Goal: Book appointment/travel/reservation

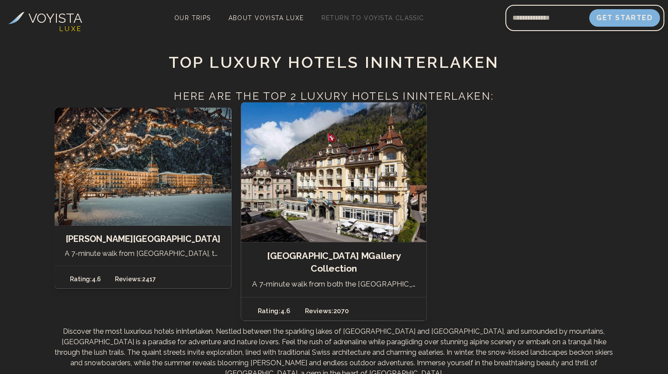
click at [344, 253] on h2 "[GEOGRAPHIC_DATA] MGallery Collection" at bounding box center [334, 262] width 164 height 26
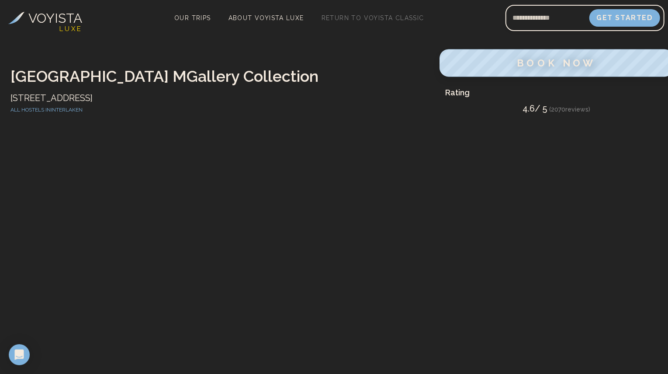
click at [538, 63] on span "BOOK NOW" at bounding box center [557, 62] width 79 height 11
